Goal: Task Accomplishment & Management: Complete application form

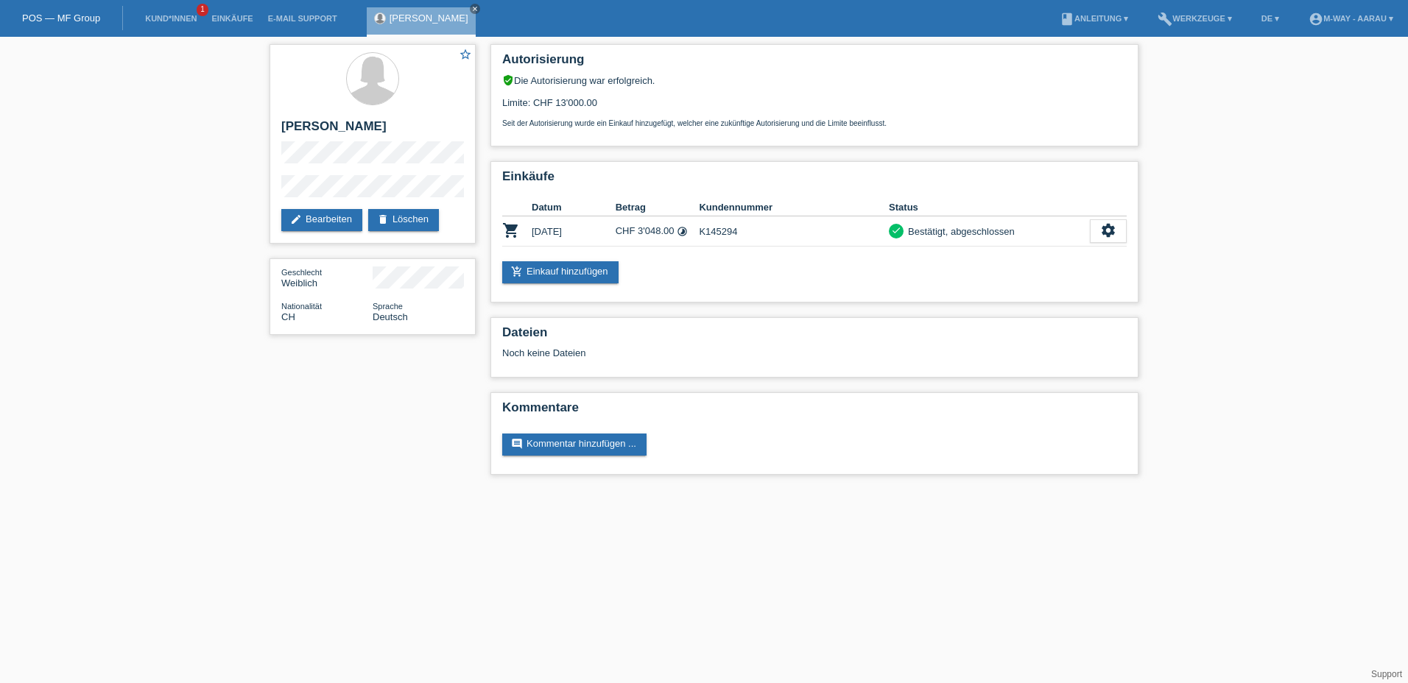
click at [78, 8] on div "POS — MF Group" at bounding box center [61, 18] width 123 height 24
click at [81, 21] on link "POS — MF Group" at bounding box center [61, 18] width 78 height 11
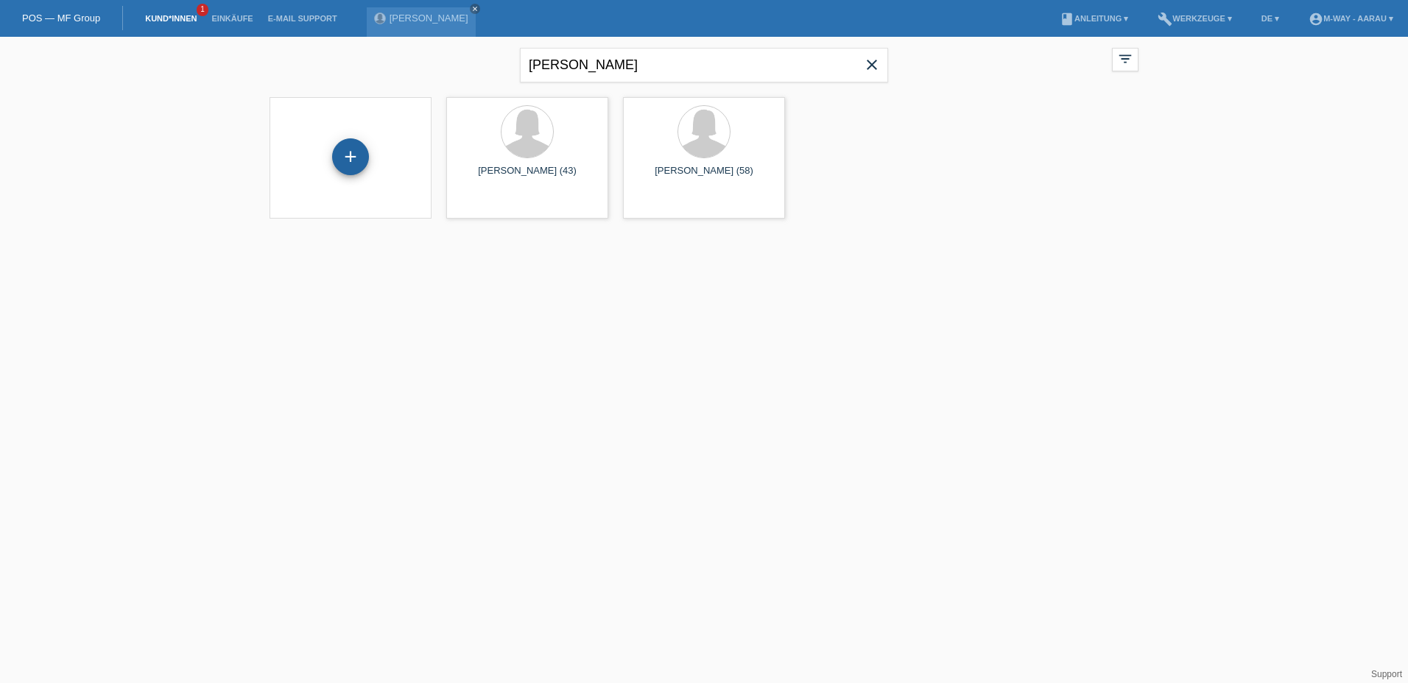
click at [349, 154] on div "+" at bounding box center [350, 156] width 37 height 37
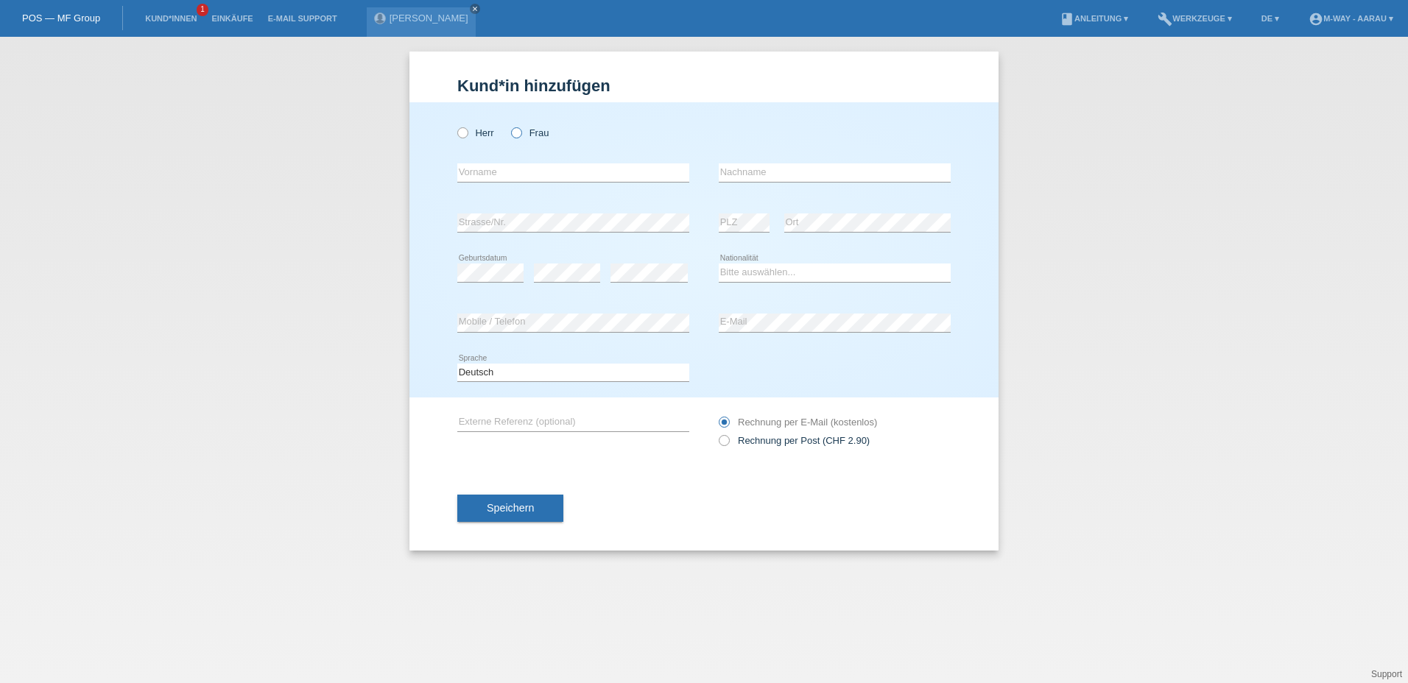
click at [546, 134] on label "Frau" at bounding box center [530, 132] width 38 height 11
click at [521, 134] on input "Frau" at bounding box center [516, 132] width 10 height 10
radio input "true"
click at [548, 175] on input "text" at bounding box center [573, 172] width 232 height 18
type input "Ines Da Conceicao"
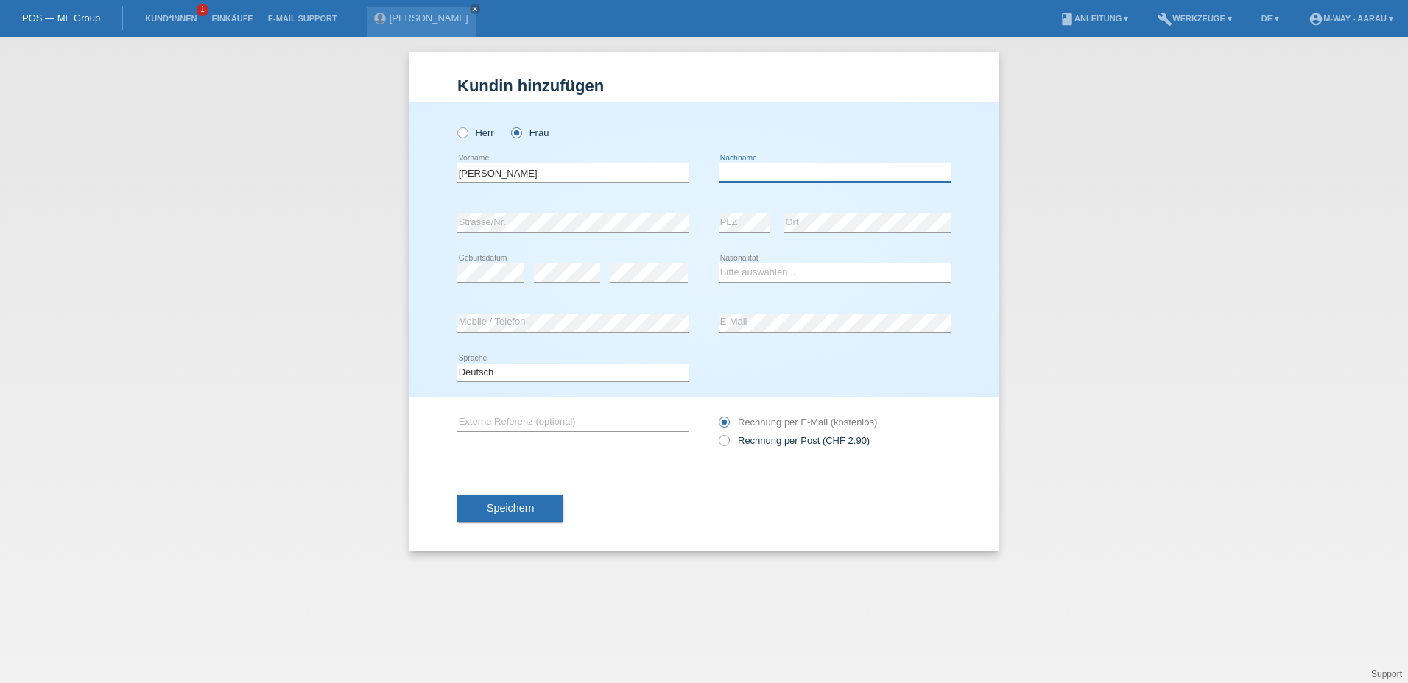
click at [833, 168] on input "text" at bounding box center [835, 172] width 232 height 18
type input "Da Costa Araujo"
click at [775, 266] on select "Bitte auswählen... Schweiz Deutschland Liechtenstein Österreich ------------ Af…" at bounding box center [835, 273] width 232 height 18
select select "PT"
click at [719, 264] on select "Bitte auswählen... Schweiz Deutschland Liechtenstein Österreich ------------ Af…" at bounding box center [835, 273] width 232 height 18
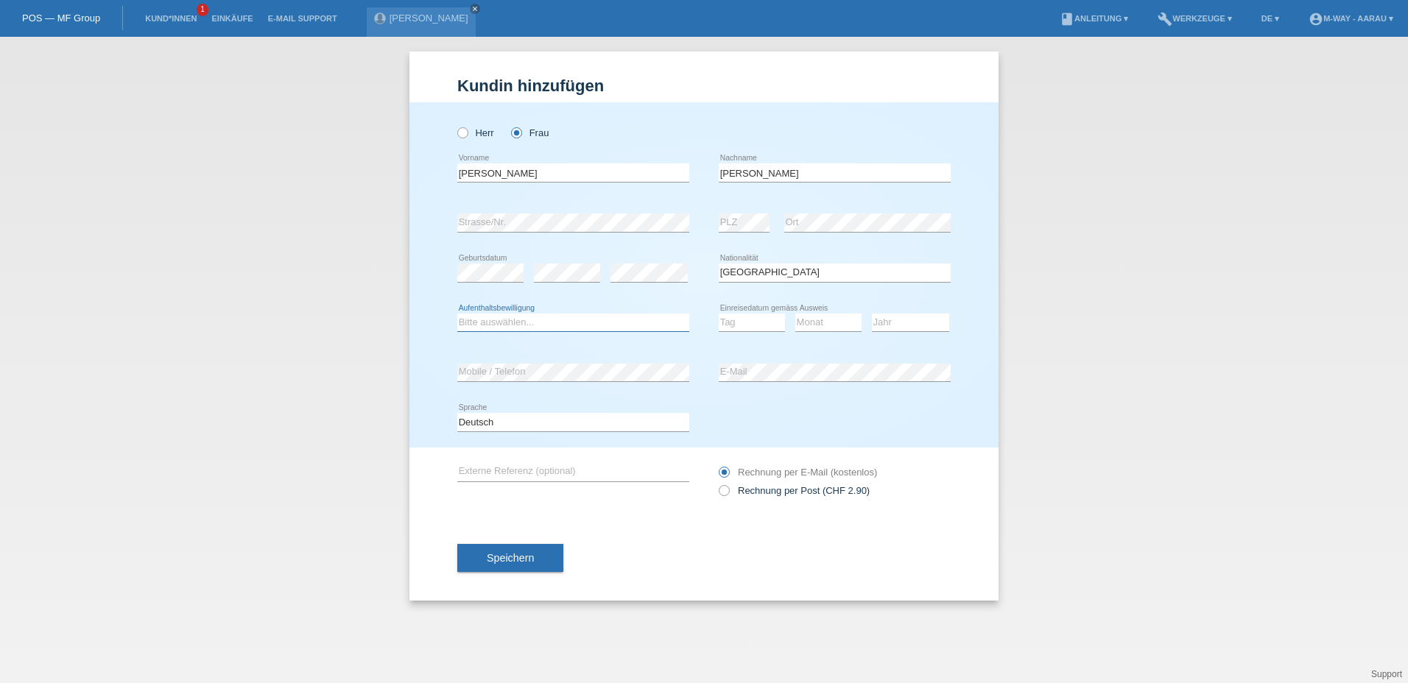
click at [552, 322] on select "Bitte auswählen... C B B - Flüchtlingsstatus Andere" at bounding box center [573, 323] width 232 height 18
select select "C"
click at [457, 314] on select "Bitte auswählen... C B B - Flüchtlingsstatus Andere" at bounding box center [573, 323] width 232 height 18
click at [745, 317] on select "Tag 01 02 03 04 05 06 07 08 09 10 11" at bounding box center [752, 323] width 66 height 18
select select "18"
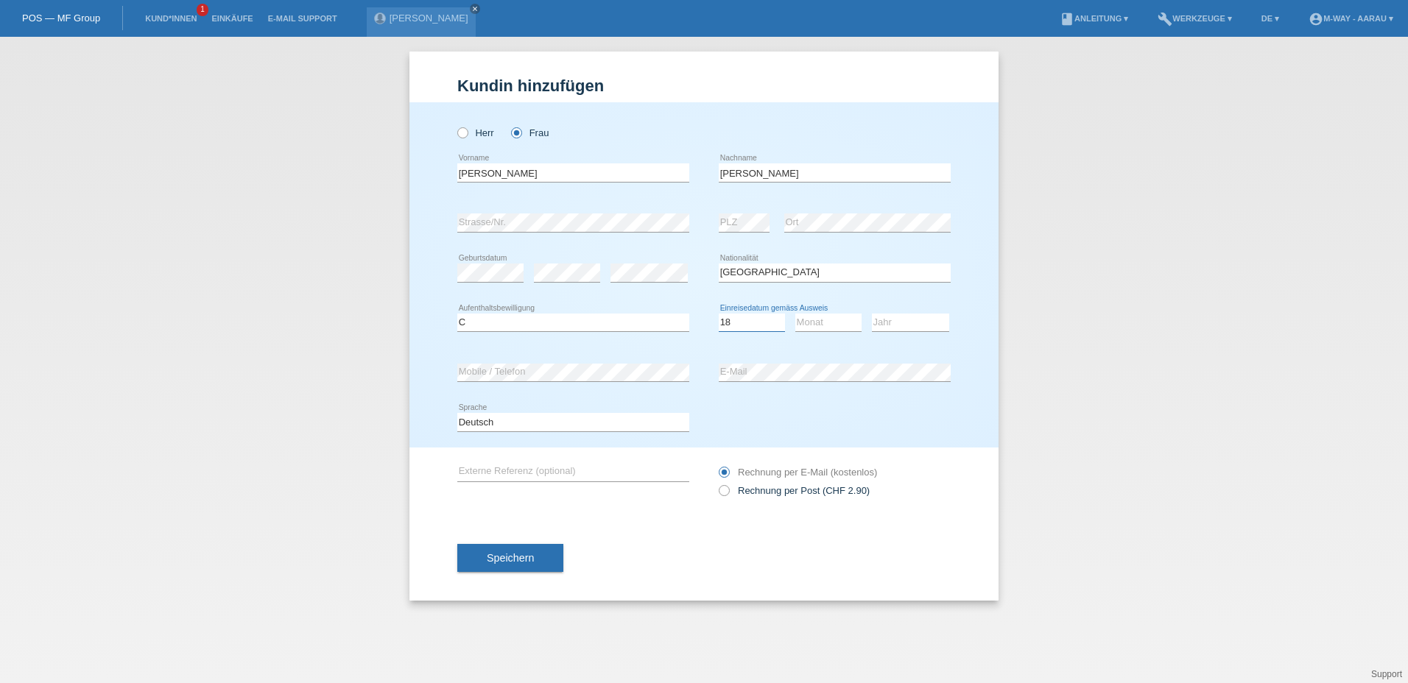
click at [719, 314] on select "Tag 01 02 03 04 05 06 07 08 09 10 11" at bounding box center [752, 323] width 66 height 18
click at [818, 319] on select "Monat 01 02 03 04 05 06 07 08 09 10 11" at bounding box center [828, 323] width 66 height 18
select select "01"
click at [795, 314] on select "Monat 01 02 03 04 05 06 07 08 09 10 11" at bounding box center [828, 323] width 66 height 18
click at [913, 327] on select "Jahr 2025 2024 2023 2022 2021 2020 2019 2018 2017 2016 2015 2014 2013 2012 2011…" at bounding box center [910, 323] width 77 height 18
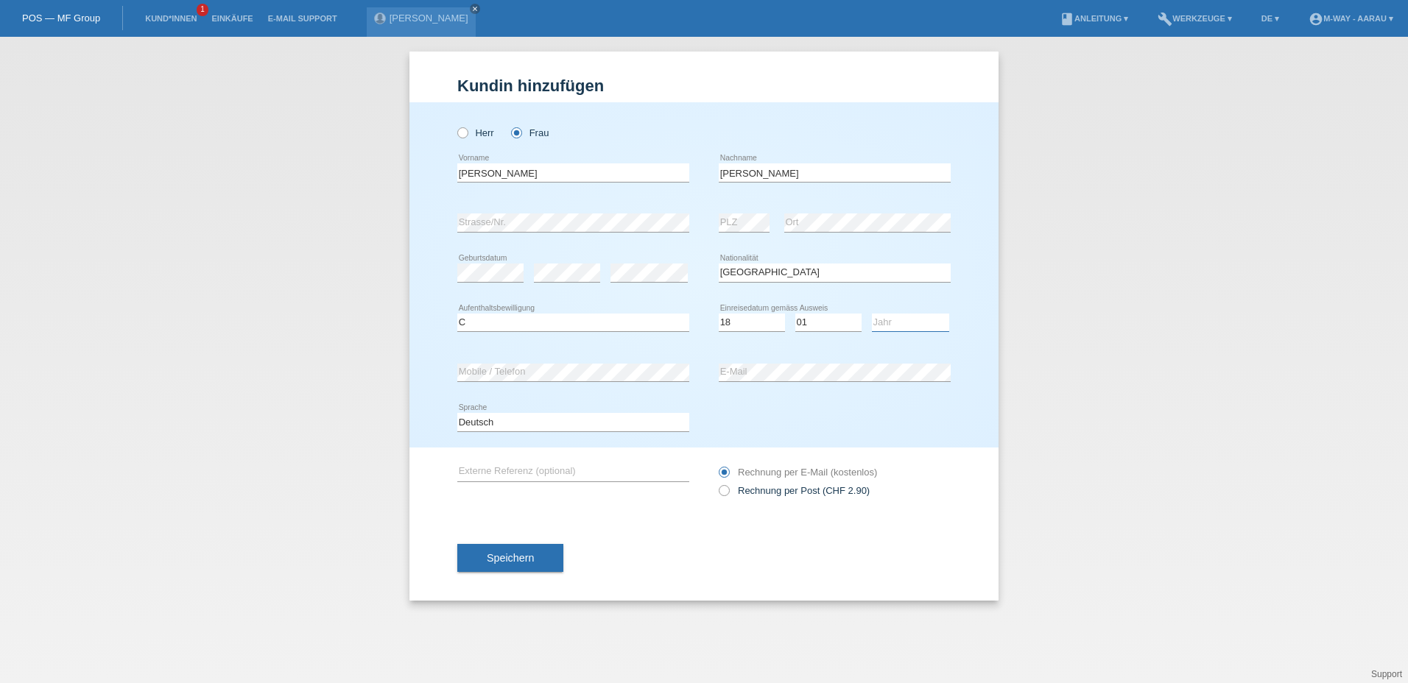
select select "1996"
click at [872, 314] on select "Jahr 2025 2024 2023 2022 2021 2020 2019 2018 2017 2016 2015 2014 2013 2012 2011…" at bounding box center [910, 323] width 77 height 18
click at [1172, 323] on div "Kund*in hinzufügen Kunde hinzufügen Kundin hinzufügen Herr Frau Ines Da Conceic…" at bounding box center [704, 360] width 1408 height 647
click at [500, 558] on span "Speichern" at bounding box center [510, 558] width 47 height 12
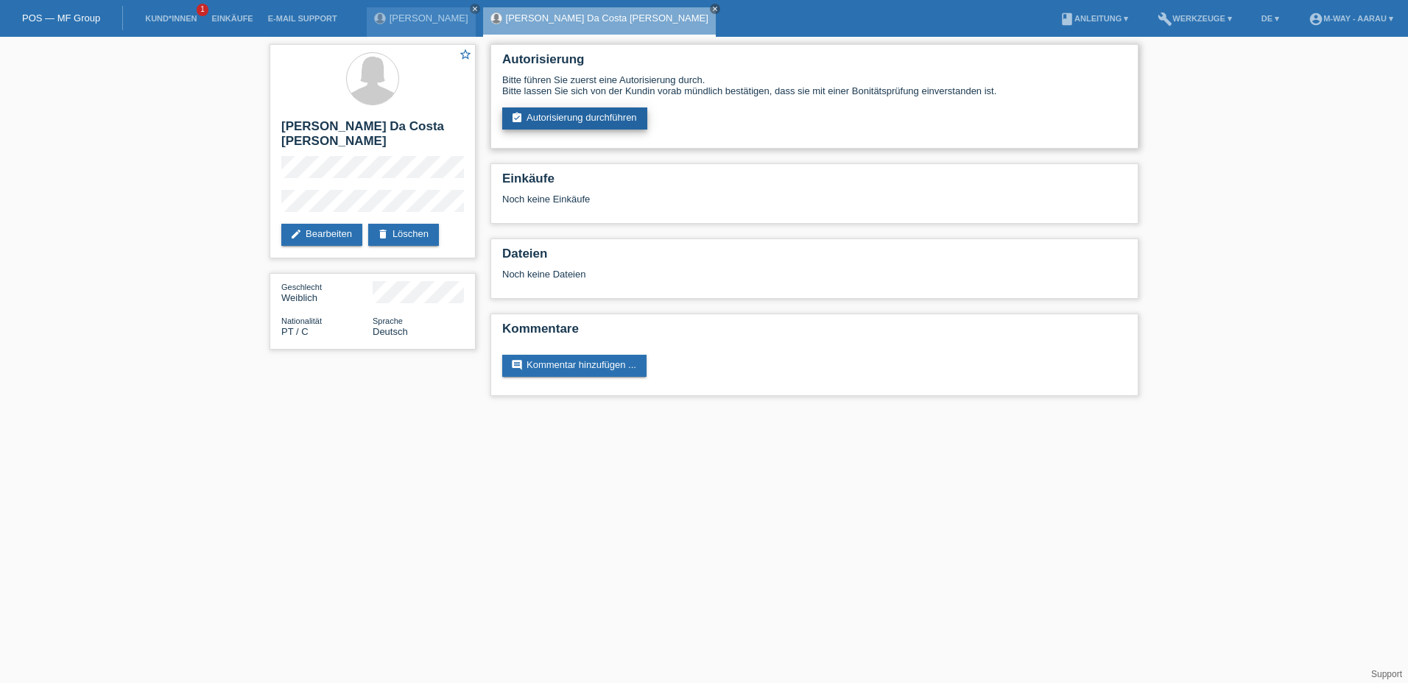
click at [518, 118] on icon "assignment_turned_in" at bounding box center [517, 118] width 12 height 12
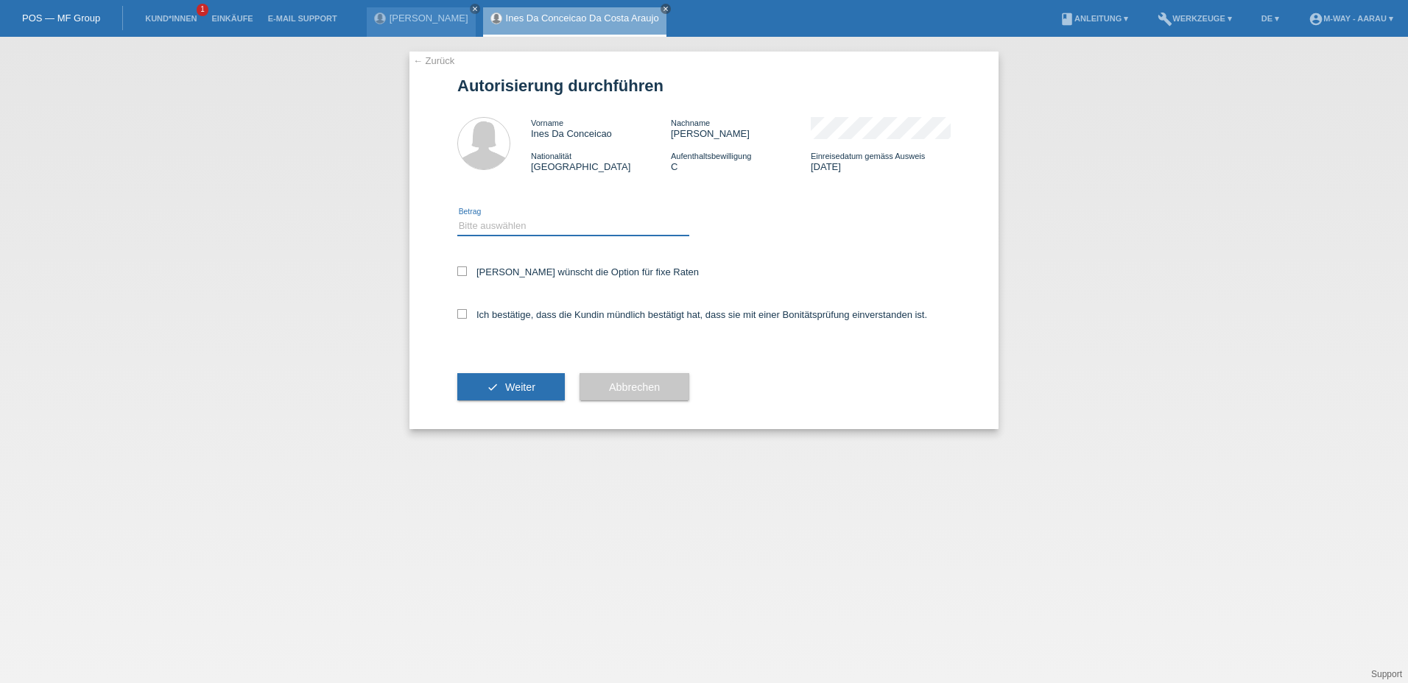
click at [479, 224] on select "Bitte auswählen CHF 1.00 - CHF 499.00 CHF 500.00 - CHF 1'999.00 CHF 2'000.00 - …" at bounding box center [573, 226] width 232 height 18
select select "3"
click at [457, 217] on select "Bitte auswählen CHF 1.00 - CHF 499.00 CHF 500.00 - CHF 1'999.00 CHF 2'000.00 - …" at bounding box center [573, 226] width 232 height 18
click at [462, 272] on icon at bounding box center [462, 272] width 10 height 10
click at [462, 272] on input "Kundin wünscht die Option für fixe Raten" at bounding box center [462, 272] width 10 height 10
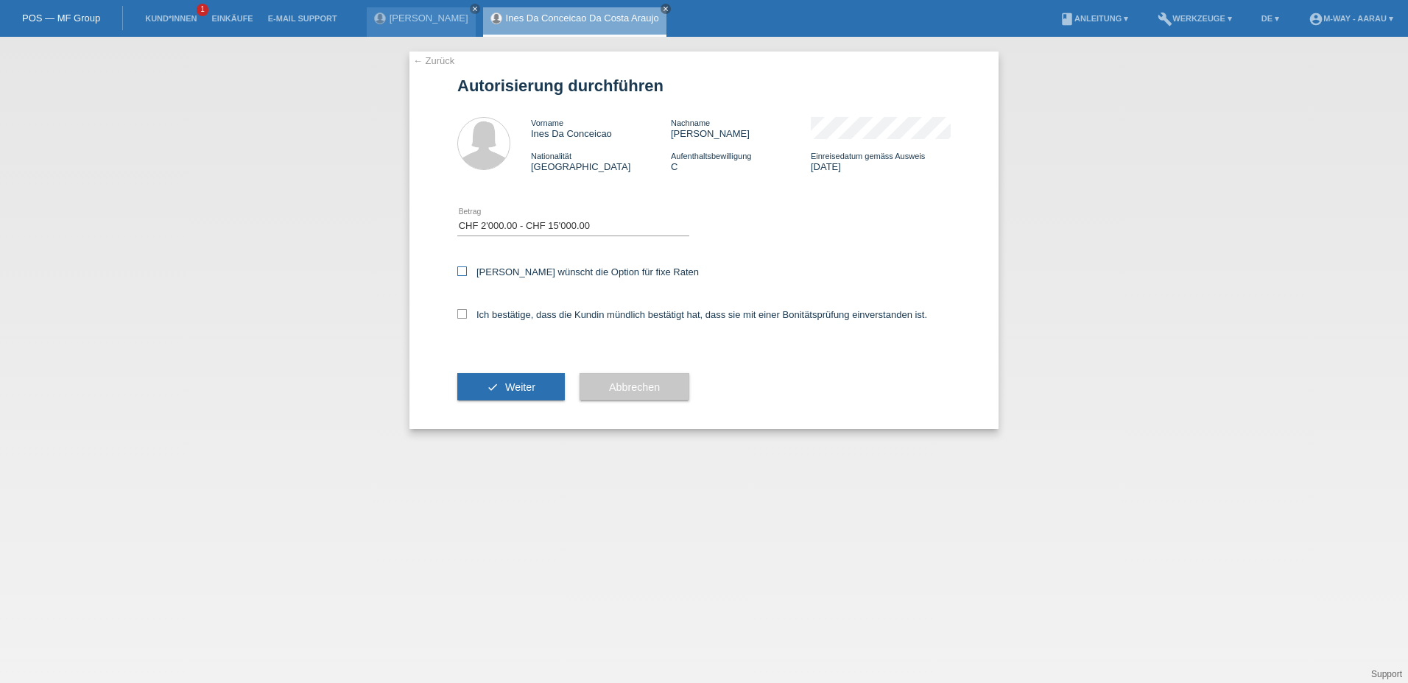
checkbox input "true"
click at [463, 314] on icon at bounding box center [462, 314] width 10 height 10
click at [463, 314] on input "Ich bestätige, dass die Kundin mündlich bestätigt hat, dass sie mit einer Bonit…" at bounding box center [462, 314] width 10 height 10
checkbox input "true"
click at [496, 387] on icon "check" at bounding box center [493, 387] width 12 height 12
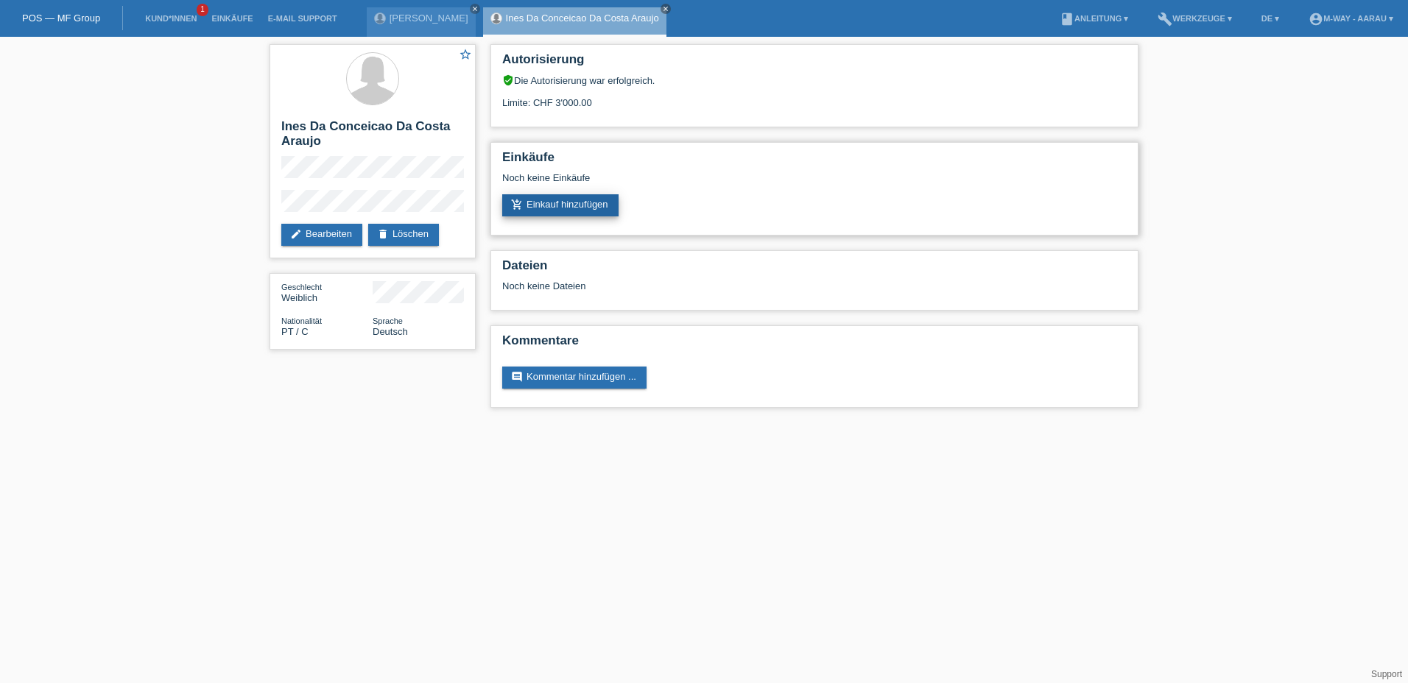
click at [554, 211] on link "add_shopping_cart Einkauf hinzufügen" at bounding box center [560, 205] width 116 height 22
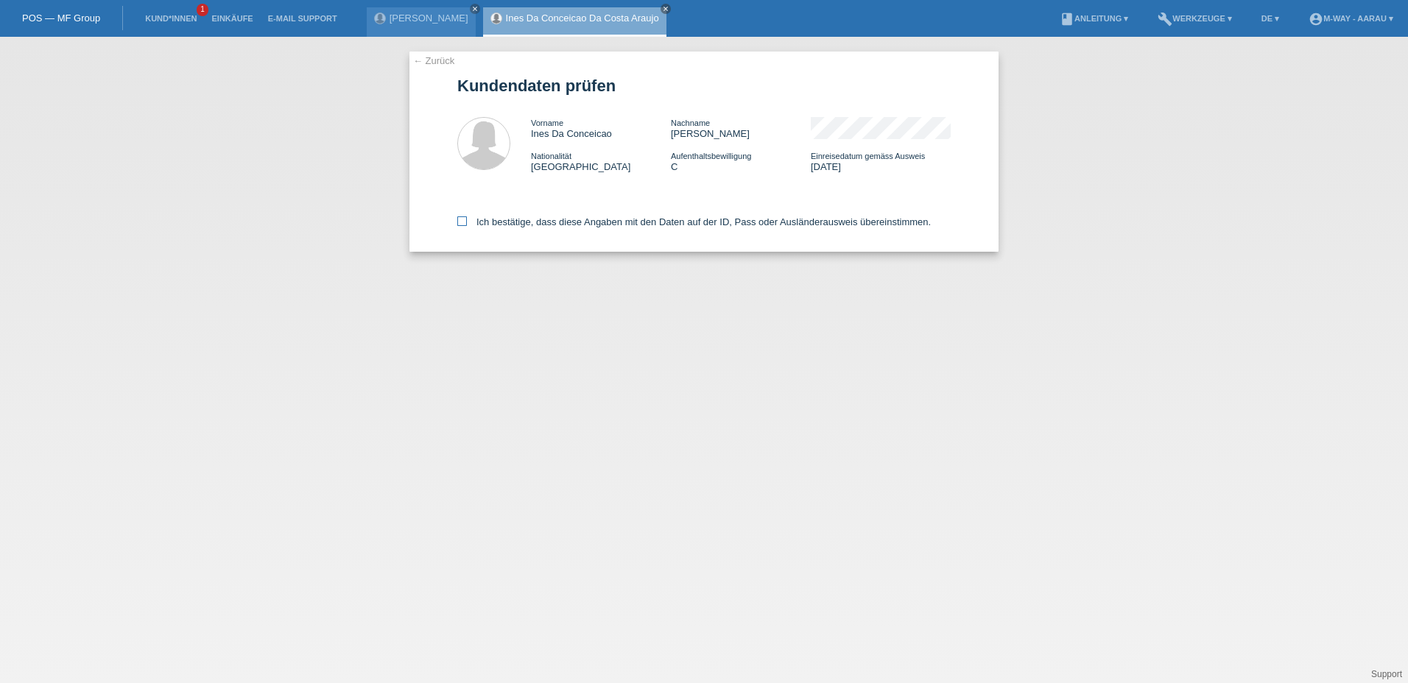
click at [536, 225] on label "Ich bestätige, dass diese Angaben mit den Daten auf der ID, Pass oder Ausländer…" at bounding box center [694, 222] width 474 height 11
click at [467, 225] on input "Ich bestätige, dass diese Angaben mit den Daten auf der ID, Pass oder Ausländer…" at bounding box center [462, 222] width 10 height 10
checkbox input "true"
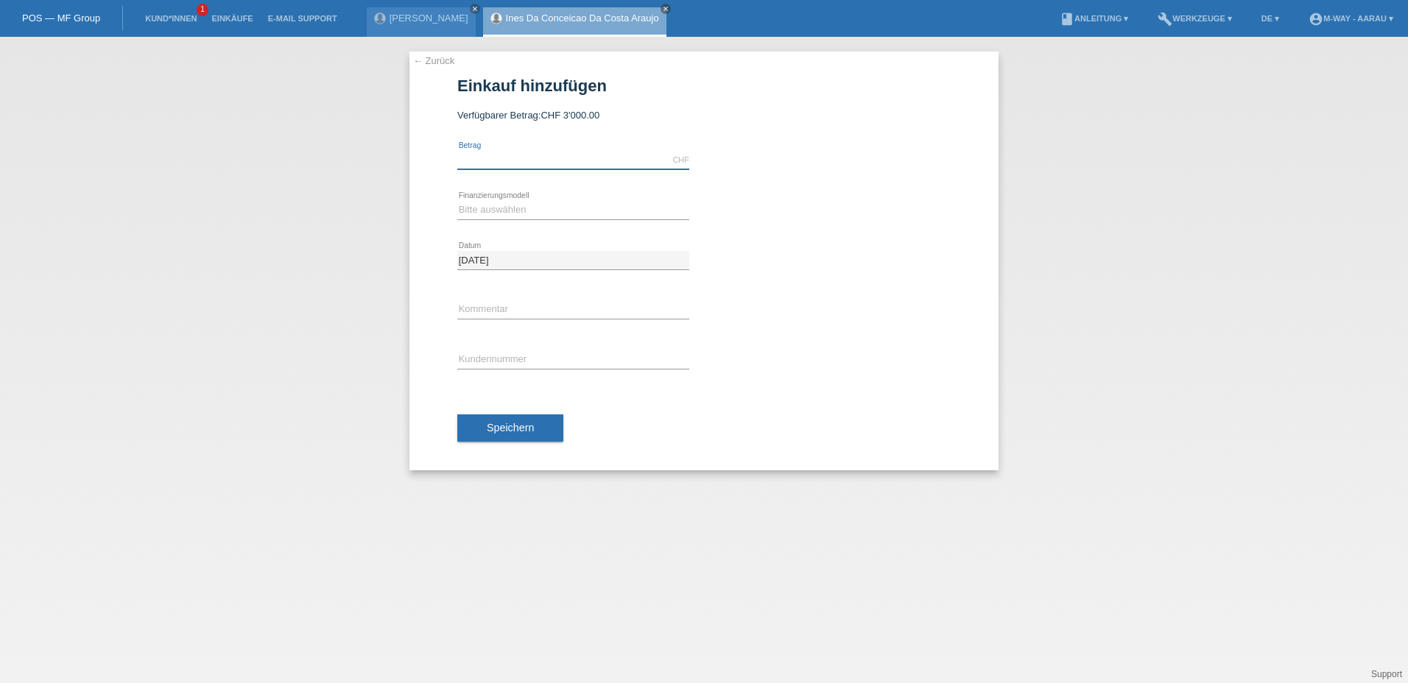
click at [510, 163] on input "text" at bounding box center [573, 160] width 232 height 18
type input "1499.80"
click at [540, 207] on select "Bitte auswählen Fixe Raten Kauf auf Rechnung mit Teilzahlungsoption" at bounding box center [573, 210] width 232 height 18
select select "77"
click at [457, 201] on select "Bitte auswählen Fixe Raten Kauf auf Rechnung mit Teilzahlungsoption" at bounding box center [573, 210] width 232 height 18
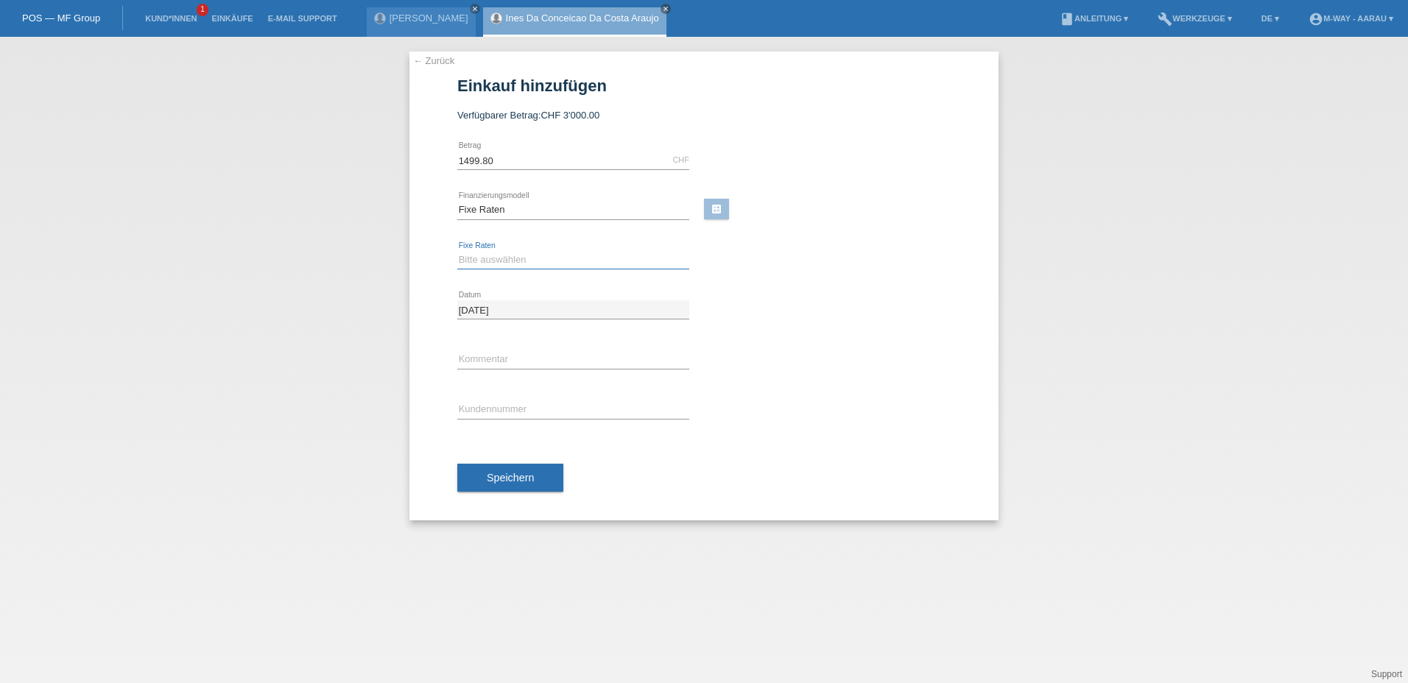
click at [530, 261] on select "Bitte auswählen 4 Raten 5 Raten 6 Raten 7 Raten 8 Raten 9 Raten 10 Raten 11 Rat…" at bounding box center [573, 260] width 232 height 18
select select "202"
click at [457, 251] on select "Bitte auswählen 4 Raten 5 Raten 6 Raten 7 Raten 8 Raten 9 Raten 10 Raten 11 Rat…" at bounding box center [573, 260] width 232 height 18
click at [491, 404] on input "text" at bounding box center [573, 410] width 232 height 18
type input "K145299"
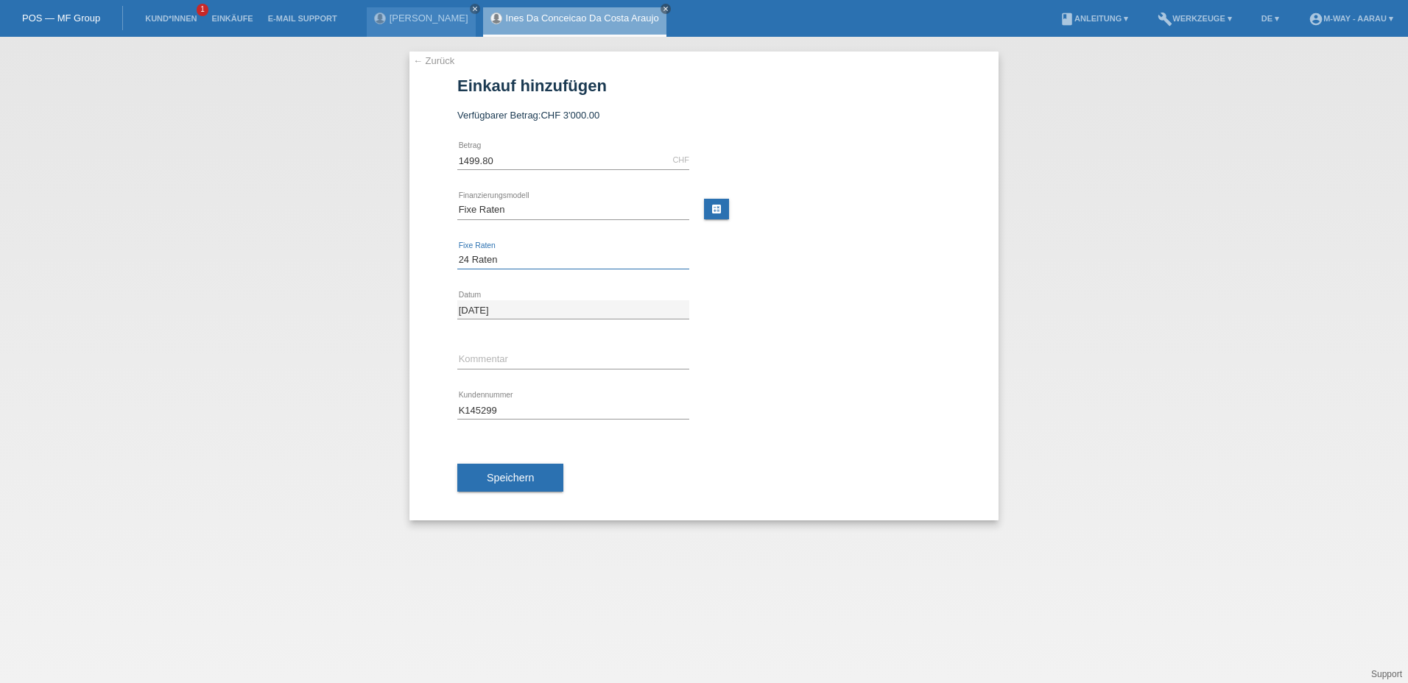
click at [504, 261] on select "Bitte auswählen 4 Raten 5 Raten 6 Raten 7 Raten 8 Raten 9 Raten 10 Raten 11 Rat…" at bounding box center [573, 260] width 232 height 18
select select "172"
click at [457, 251] on select "Bitte auswählen 4 Raten 5 Raten 6 Raten 7 Raten 8 Raten 9 Raten 10 Raten 11 Rat…" at bounding box center [573, 260] width 232 height 18
click at [493, 478] on span "Speichern" at bounding box center [510, 478] width 47 height 12
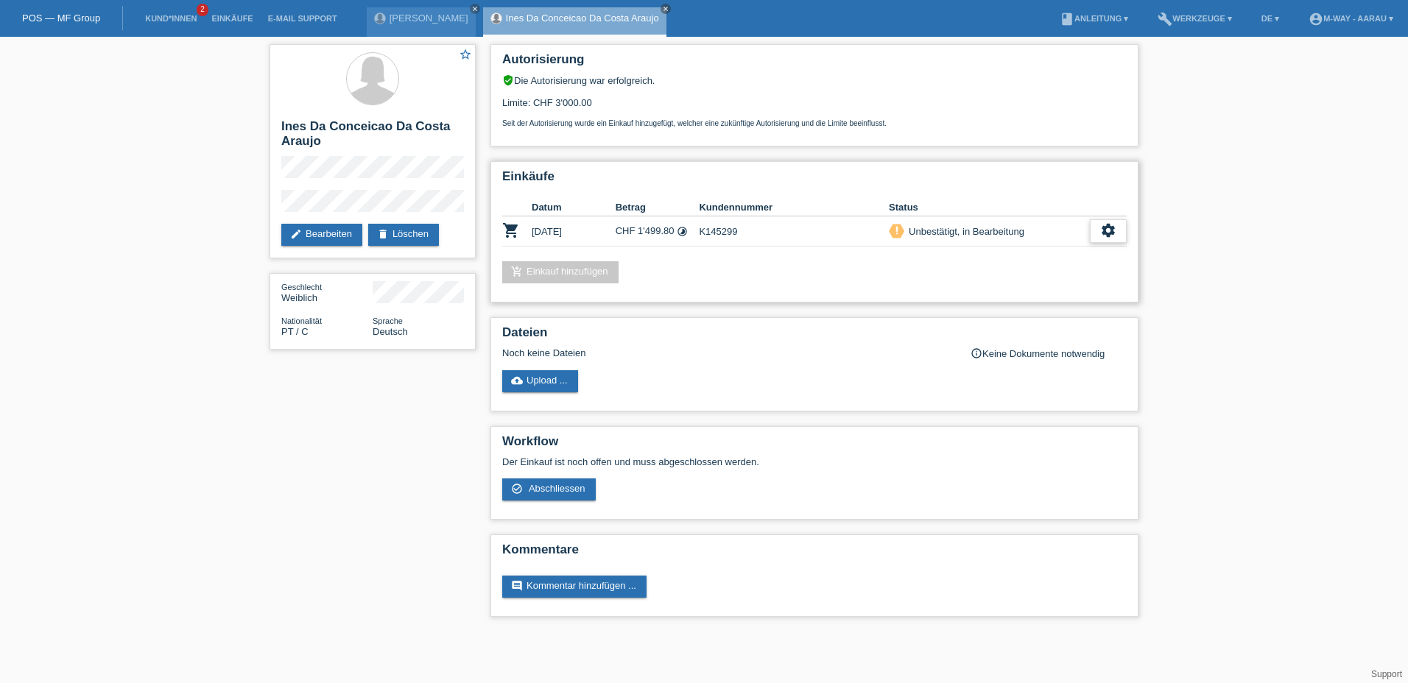
click at [1110, 227] on icon "settings" at bounding box center [1108, 230] width 16 height 16
click at [1017, 295] on span "Abschliessen" at bounding box center [989, 298] width 61 height 18
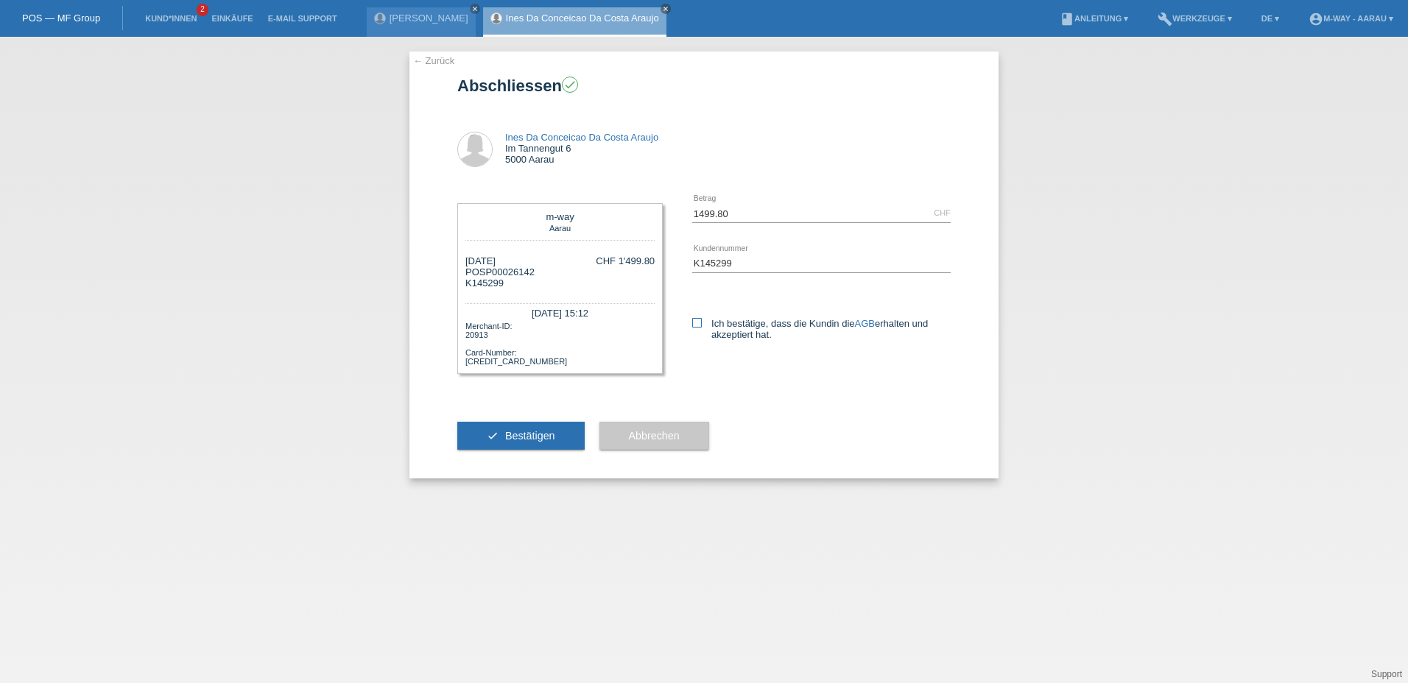
click at [729, 323] on label "Ich bestätige, dass die Kundin die AGB erhalten und akzeptiert hat." at bounding box center [821, 329] width 258 height 22
click at [702, 323] on input "Ich bestätige, dass die Kundin die AGB erhalten und akzeptiert hat." at bounding box center [697, 323] width 10 height 10
checkbox input "true"
click at [554, 435] on span "Bestätigen" at bounding box center [530, 436] width 50 height 12
